Goal: Communication & Community: Answer question/provide support

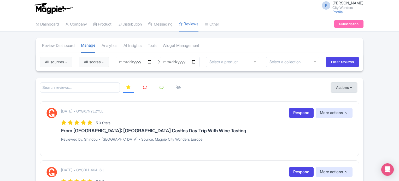
click at [350, 87] on button "Actions" at bounding box center [344, 87] width 26 height 10
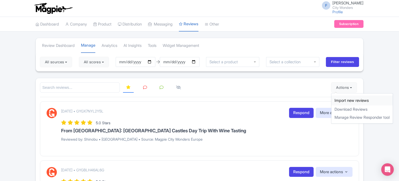
click at [335, 100] on link "Import new reviews" at bounding box center [361, 101] width 61 height 10
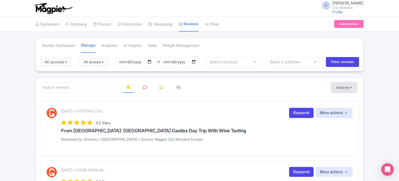
click at [345, 89] on button "Actions" at bounding box center [344, 87] width 26 height 10
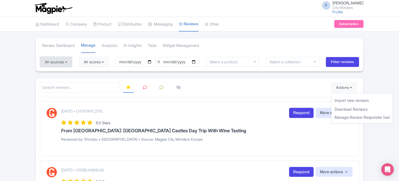
click at [62, 62] on button "All sources" at bounding box center [56, 62] width 32 height 10
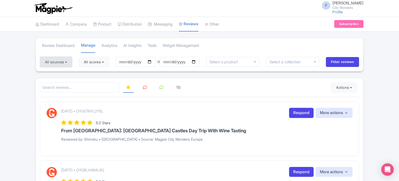
click at [54, 61] on button "All sources" at bounding box center [56, 62] width 32 height 10
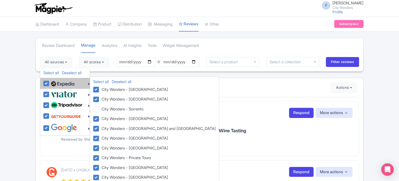
click at [50, 84] on label at bounding box center [62, 83] width 25 height 9
click at [50, 82] on input "checkbox" at bounding box center [51, 80] width 3 height 3
checkbox input "false"
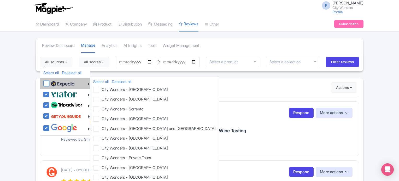
checkbox input "false"
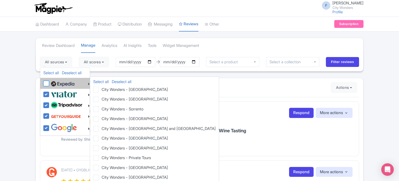
checkbox input "false"
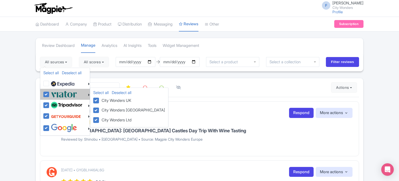
drag, startPoint x: 47, startPoint y: 93, endPoint x: 47, endPoint y: 97, distance: 3.9
click at [50, 93] on label at bounding box center [63, 94] width 27 height 9
click at [50, 93] on input "checkbox" at bounding box center [51, 91] width 3 height 3
checkbox input "false"
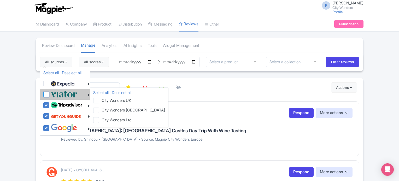
checkbox input "false"
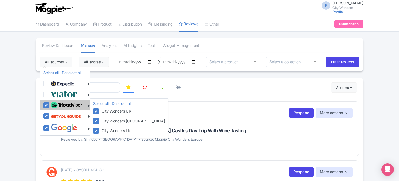
click at [50, 105] on label at bounding box center [66, 105] width 33 height 9
click at [50, 104] on input "checkbox" at bounding box center [51, 102] width 3 height 3
checkbox input "false"
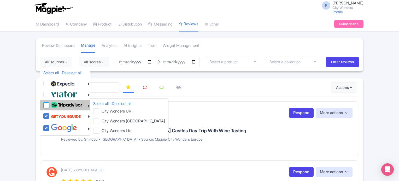
checkbox input "false"
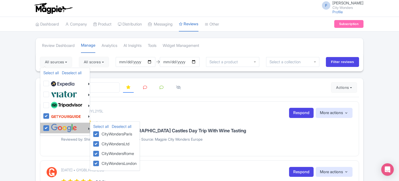
click at [50, 128] on label at bounding box center [63, 128] width 27 height 9
click at [50, 127] on input "checkbox" at bounding box center [51, 125] width 3 height 3
checkbox input "false"
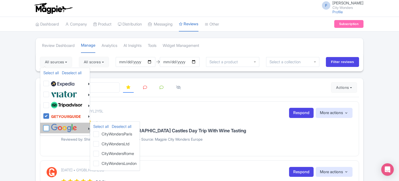
checkbox input "false"
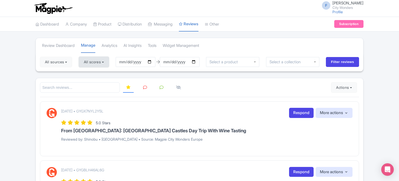
click at [102, 59] on button "All scores" at bounding box center [94, 62] width 30 height 10
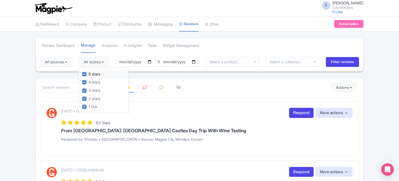
click at [88, 74] on label "5 stars" at bounding box center [94, 74] width 12 height 6
click at [88, 74] on input "5 stars" at bounding box center [89, 72] width 3 height 3
checkbox input "false"
click at [88, 82] on label "4 stars" at bounding box center [94, 83] width 12 height 6
click at [88, 82] on input "4 stars" at bounding box center [89, 80] width 3 height 3
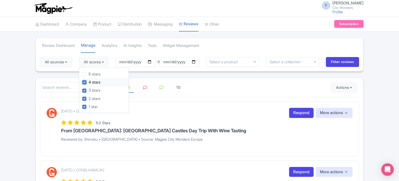
checkbox input "false"
click at [152, 61] on input "[DATE]" at bounding box center [136, 62] width 40 height 10
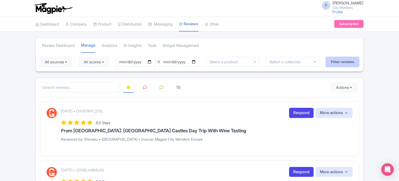
click at [350, 62] on input "Filter reviews" at bounding box center [342, 62] width 33 height 10
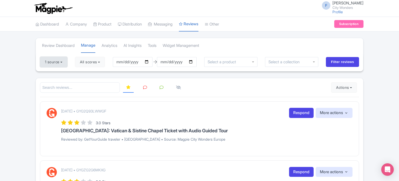
click at [53, 62] on button "1 source" at bounding box center [53, 62] width 27 height 10
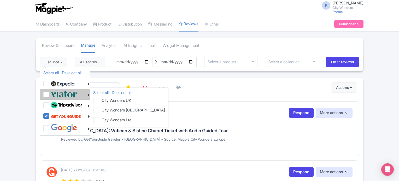
click at [50, 95] on label at bounding box center [63, 94] width 27 height 9
click at [50, 93] on input "checkbox" at bounding box center [51, 91] width 3 height 3
checkbox input "true"
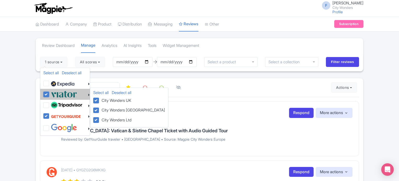
checkbox input "true"
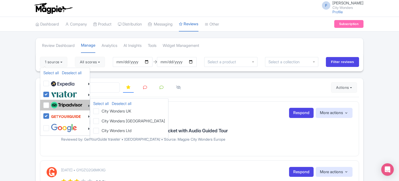
click at [50, 103] on label at bounding box center [66, 105] width 33 height 9
click at [50, 103] on input "checkbox" at bounding box center [51, 102] width 3 height 3
checkbox input "true"
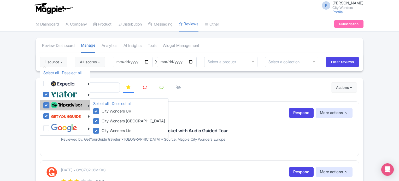
checkbox input "true"
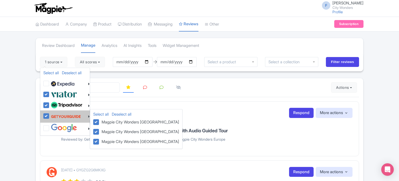
click at [50, 115] on label at bounding box center [65, 117] width 31 height 10
click at [50, 115] on input "checkbox" at bounding box center [51, 113] width 3 height 3
checkbox input "false"
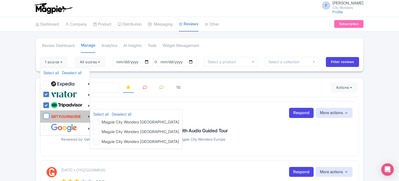
checkbox input "false"
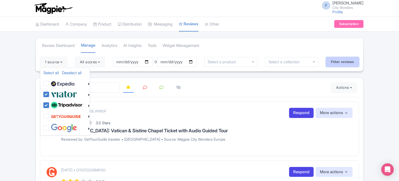
click at [351, 61] on input "Filter reviews" at bounding box center [342, 62] width 33 height 10
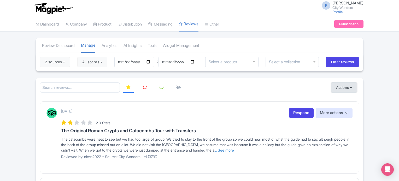
click at [347, 86] on button "Actions" at bounding box center [344, 87] width 26 height 10
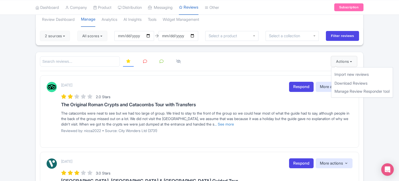
scroll to position [26, 0]
click at [61, 36] on button "2 sources" at bounding box center [55, 36] width 30 height 10
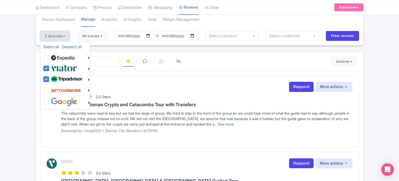
click at [61, 36] on button "2 sources" at bounding box center [55, 36] width 30 height 10
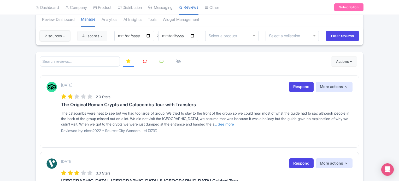
scroll to position [0, 0]
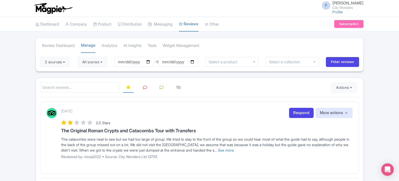
click at [146, 84] on link at bounding box center [145, 88] width 10 height 10
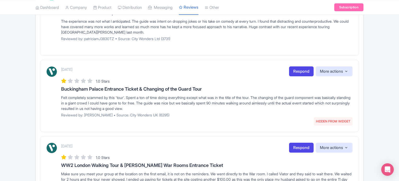
scroll to position [652, 0]
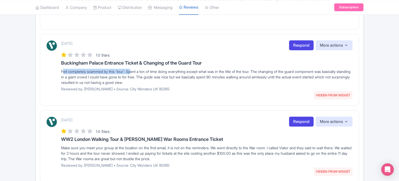
drag, startPoint x: 57, startPoint y: 71, endPoint x: 131, endPoint y: 70, distance: 73.3
click at [131, 70] on div "September 01, 2025 HIDDEN FROM WIDGET Respond More actions Hide from this page …" at bounding box center [199, 67] width 306 height 55
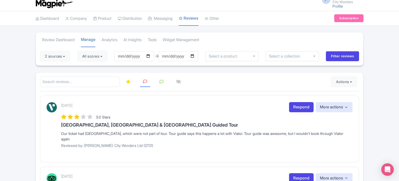
scroll to position [0, 0]
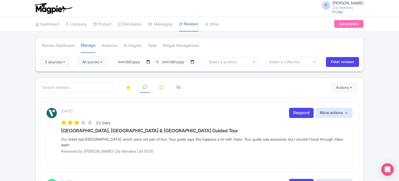
click at [127, 86] on icon at bounding box center [128, 88] width 4 height 4
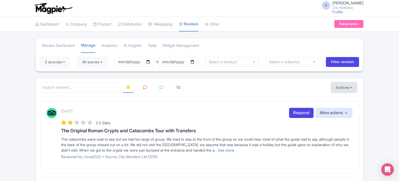
click at [348, 90] on button "Actions" at bounding box center [344, 87] width 26 height 10
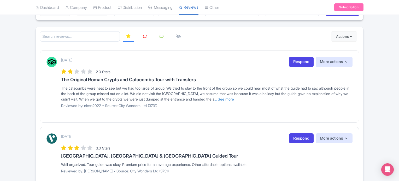
scroll to position [52, 0]
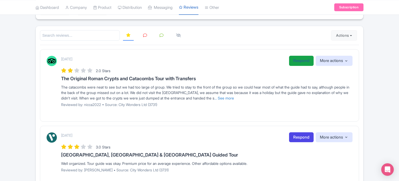
click at [295, 61] on link "Respond" at bounding box center [301, 61] width 25 height 10
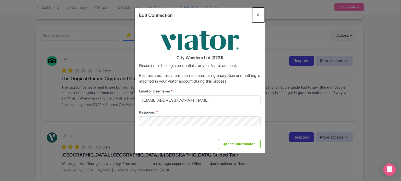
click at [257, 14] on button "Close" at bounding box center [258, 15] width 13 height 15
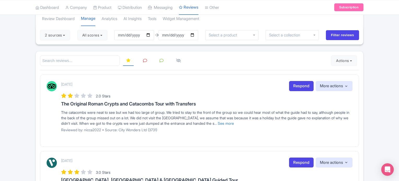
scroll to position [0, 0]
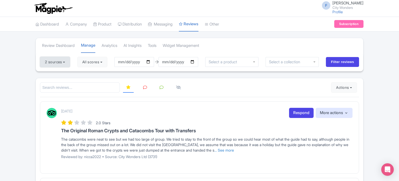
click at [63, 60] on button "2 sources" at bounding box center [55, 62] width 30 height 10
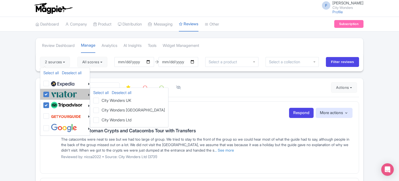
click at [44, 98] on div at bounding box center [66, 94] width 46 height 9
click at [50, 95] on label at bounding box center [63, 94] width 27 height 9
click at [50, 93] on input "checkbox" at bounding box center [51, 91] width 3 height 3
checkbox input "false"
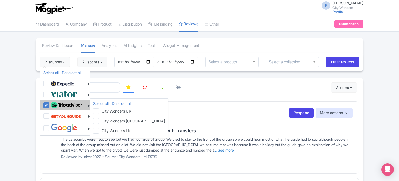
click at [50, 104] on label at bounding box center [66, 105] width 33 height 9
click at [50, 104] on input "checkbox" at bounding box center [51, 102] width 3 height 3
checkbox input "false"
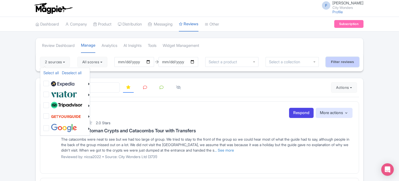
click at [351, 62] on input "Filter reviews" at bounding box center [342, 62] width 33 height 10
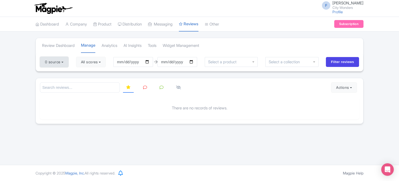
click at [56, 63] on button "0 source" at bounding box center [54, 62] width 28 height 10
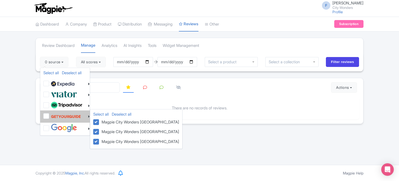
click at [50, 117] on label at bounding box center [65, 117] width 31 height 10
click at [50, 115] on input "checkbox" at bounding box center [51, 113] width 3 height 3
checkbox input "true"
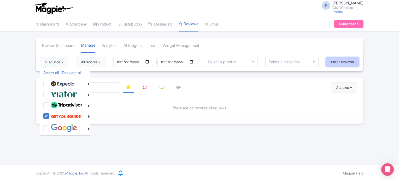
click at [350, 63] on input "Filter reviews" at bounding box center [342, 62] width 33 height 10
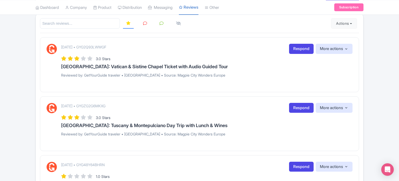
scroll to position [26, 0]
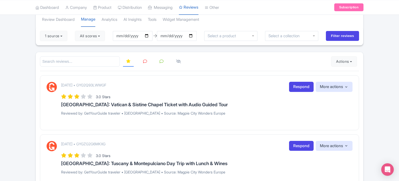
drag, startPoint x: 104, startPoint y: 85, endPoint x: 130, endPoint y: 84, distance: 26.4
click at [106, 84] on p "[DATE] • GYG2Q93LWWGF" at bounding box center [83, 84] width 45 height 5
click at [106, 86] on p "[DATE] • GYG2Q93LWWGF" at bounding box center [83, 84] width 45 height 5
drag, startPoint x: 101, startPoint y: 83, endPoint x: 137, endPoint y: 83, distance: 35.5
click at [137, 83] on div "September 03, 2025 • GYG2Q93LWWGF Respond More actions Hide from this page Hide…" at bounding box center [206, 87] width 291 height 10
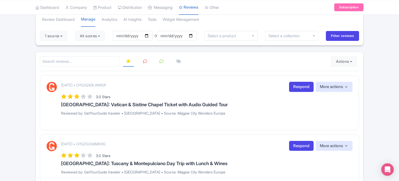
click at [106, 85] on p "[DATE] • GYG2Q93LWWGF" at bounding box center [83, 84] width 45 height 5
click at [106, 84] on p "[DATE] • GYG2Q93LWWGF" at bounding box center [83, 84] width 45 height 5
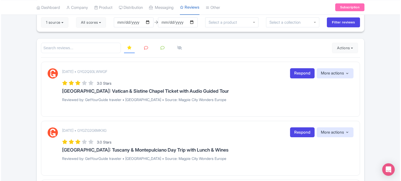
scroll to position [52, 0]
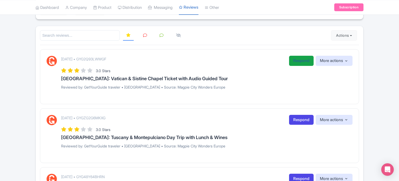
click at [298, 63] on link "Respond" at bounding box center [301, 61] width 25 height 10
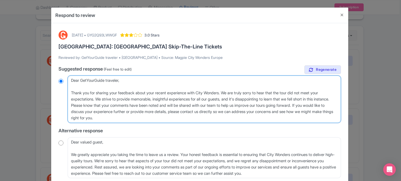
drag, startPoint x: 69, startPoint y: 78, endPoint x: 121, endPoint y: 77, distance: 51.7
click at [121, 77] on textarea "Dear GetYourGuide traveler, Thank you for sharing your feedback about your rece…" at bounding box center [204, 99] width 273 height 47
type textarea "H, Thank you for sharing your feedback about your recent experience with City W…"
radio input "true"
type textarea "HI, Thank you for sharing your feedback about your recent experience with City …"
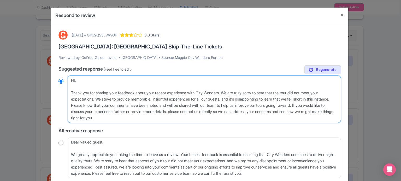
radio input "true"
type textarea "H, Thank you for sharing your feedback about your recent experience with City W…"
radio input "true"
type textarea "Hi, Thank you for sharing your feedback about your recent experience with City …"
radio input "true"
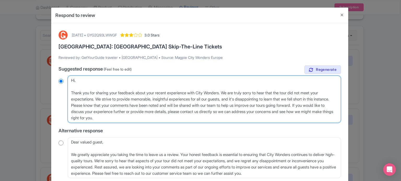
click at [70, 91] on textarea "Dear GetYourGuide traveler, Thank you for sharing your feedback about your rece…" at bounding box center [204, 99] width 273 height 47
type textarea "Hi, Thank you for sharing your feedback about your recent experience with City …"
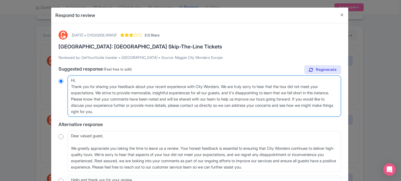
radio input "true"
type textarea "Hi,Thank you for sharing your feedback about your recent experience with City W…"
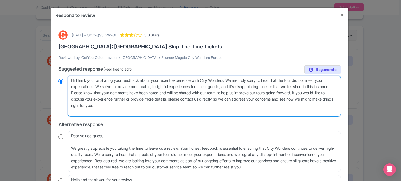
radio input "true"
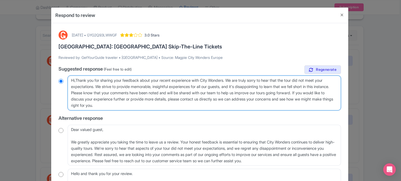
type textarea "Hi, Thank you for sharing your feedback about your recent experience with City …"
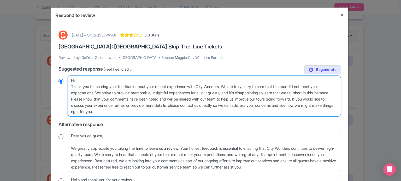
radio input "true"
click at [129, 86] on textarea "Dear GetYourGuide traveler, Thank you for sharing your feedback about your rece…" at bounding box center [204, 96] width 273 height 41
click at [315, 86] on textarea "Dear GetYourGuide traveler, Thank you for sharing your feedback about your rece…" at bounding box center [204, 96] width 273 height 41
type textarea "Hi, Thank you for sharing your feedback about your recent experience with City …"
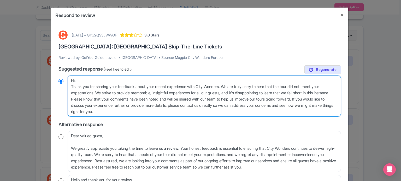
radio input "true"
type textarea "Hi, Thank you for sharing your feedback about your recent experience with City …"
radio input "true"
type textarea "Hi, Thank you for sharing your feedback about your recent experience with City …"
radio input "true"
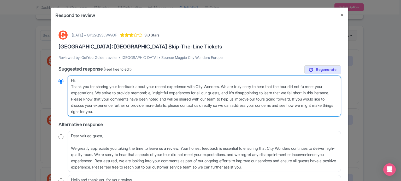
type textarea "Hi, Thank you for sharing your feedback about your recent experience with City …"
radio input "true"
type textarea "Hi, Thank you for sharing your feedback about your recent experience with City …"
radio input "true"
type textarea "Hi, Thank you for sharing your feedback about your recent experience with City …"
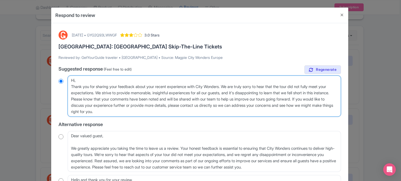
radio input "true"
drag, startPoint x: 106, startPoint y: 94, endPoint x: 331, endPoint y: 99, distance: 224.7
click at [331, 99] on textarea "Dear GetYourGuide traveler, Thank you for sharing your feedback about your rece…" at bounding box center [204, 96] width 273 height 41
type textarea "Hi, Thank you for sharing your feedback about your recent experience with City …"
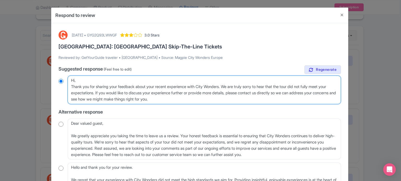
radio input "true"
drag, startPoint x: 215, startPoint y: 100, endPoint x: 292, endPoint y: 94, distance: 77.5
click at [292, 94] on textarea "Dear GetYourGuide traveler, Thank you for sharing your feedback about your rece…" at bounding box center [204, 90] width 273 height 29
type textarea "Hi, Thank you for sharing your feedback about your recent experience with City …"
radio input "true"
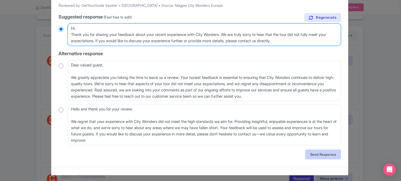
type textarea "Hi, Thank you for sharing your feedback about your recent experience with City …"
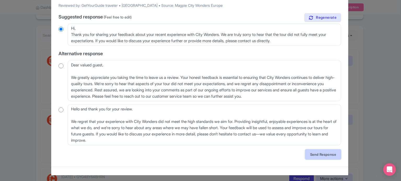
click at [315, 155] on link "Send Response" at bounding box center [323, 155] width 36 height 10
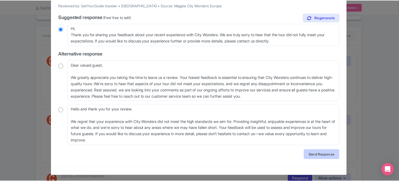
scroll to position [0, 0]
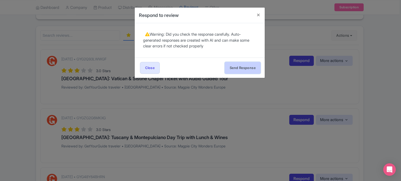
click at [230, 67] on button "Send Response" at bounding box center [243, 68] width 36 height 12
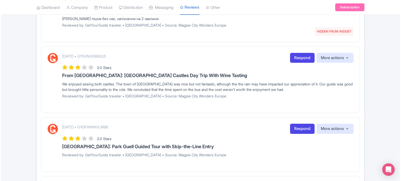
scroll to position [261, 0]
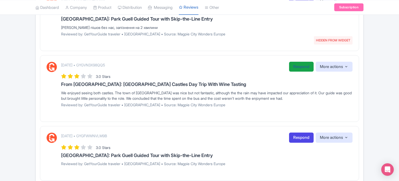
click at [292, 67] on link "Respond" at bounding box center [301, 67] width 25 height 10
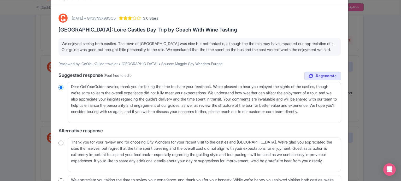
scroll to position [26, 0]
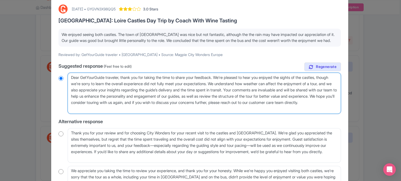
drag, startPoint x: 121, startPoint y: 82, endPoint x: 69, endPoint y: 80, distance: 51.2
click at [69, 80] on textarea "Dear GetYourGuide traveler, thank you for taking the time to share your feedbac…" at bounding box center [204, 93] width 273 height 41
type textarea "H, thank you for taking the time to share your feedback. We’re pleased to hear …"
radio input "true"
type textarea "Hi, thank you for taking the time to share your feedback. We’re pleased to hear…"
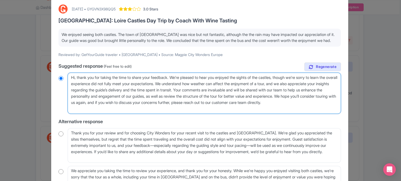
radio input "true"
drag, startPoint x: 134, startPoint y: 115, endPoint x: 172, endPoint y: 107, distance: 39.4
click at [172, 107] on textarea "Dear GetYourGuide traveler, thank you for taking the time to share your feedbac…" at bounding box center [204, 93] width 273 height 41
click at [156, 107] on textarea "Dear GetYourGuide traveler, thank you for taking the time to share your feedbac…" at bounding box center [204, 93] width 273 height 41
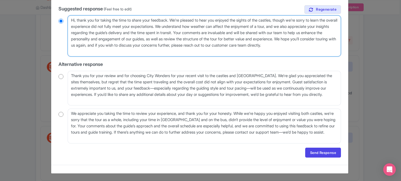
scroll to position [89, 0]
type textarea "Hi, thank you for taking the time to share your feedback. We’re pleased to hear…"
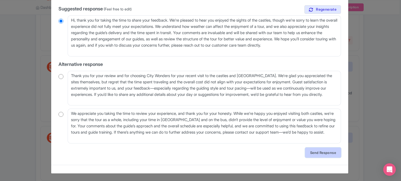
click at [325, 153] on link "Send Response" at bounding box center [323, 153] width 36 height 10
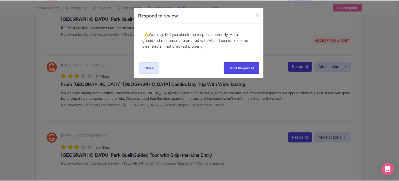
scroll to position [0, 0]
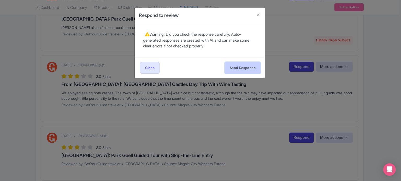
click at [232, 67] on button "Send Response" at bounding box center [243, 68] width 36 height 12
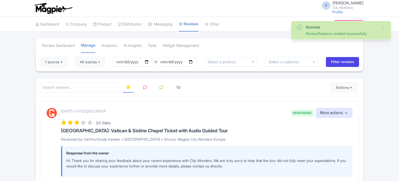
scroll to position [26, 0]
